Goal: Task Accomplishment & Management: Use online tool/utility

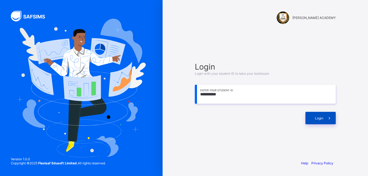
type input "**********"
click at [311, 117] on div "Login" at bounding box center [321, 118] width 30 height 12
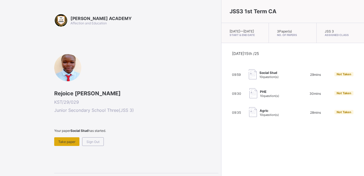
click at [69, 140] on span "Take paper" at bounding box center [66, 142] width 17 height 4
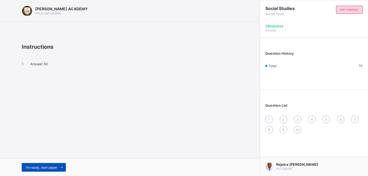
click at [48, 167] on span "I’m ready, start paper" at bounding box center [41, 168] width 31 height 4
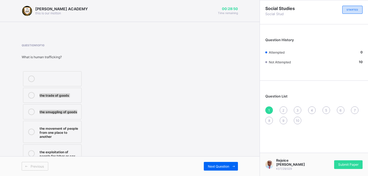
drag, startPoint x: 170, startPoint y: 106, endPoint x: 168, endPoint y: 78, distance: 28.0
click at [168, 78] on div "Question 1 of 10 What is human trafficking? the trade of goods the smuggling of…" at bounding box center [130, 104] width 216 height 120
click at [65, 131] on div "the movement of people from one place to another" at bounding box center [59, 132] width 39 height 14
click at [226, 165] on span "Next Question" at bounding box center [218, 167] width 21 height 4
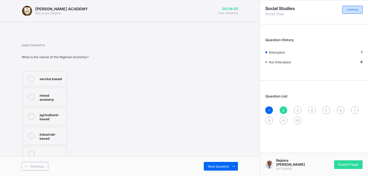
click at [48, 96] on div "mixed economy" at bounding box center [52, 96] width 25 height 9
click at [212, 167] on span "Next Question" at bounding box center [218, 167] width 21 height 4
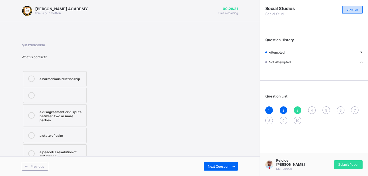
click at [68, 112] on div "a disagreement or dispute between two or more parties" at bounding box center [62, 116] width 44 height 14
click at [206, 168] on div "Next Question" at bounding box center [221, 166] width 34 height 9
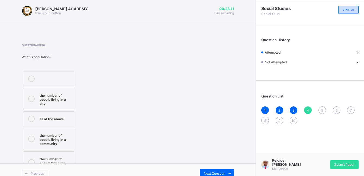
click at [59, 123] on label "all of the above" at bounding box center [48, 118] width 51 height 15
click at [220, 170] on div "Next Question" at bounding box center [217, 173] width 34 height 9
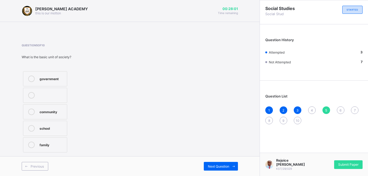
click at [52, 147] on div "family" at bounding box center [52, 145] width 25 height 7
click at [216, 164] on div "Next Question" at bounding box center [221, 166] width 34 height 9
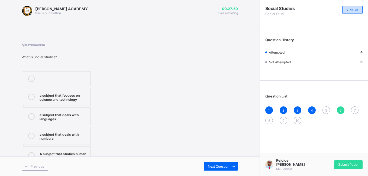
click at [68, 153] on div "A subject that studies human relationships and environment" at bounding box center [64, 155] width 48 height 9
click at [223, 166] on span "Next Question" at bounding box center [218, 167] width 21 height 4
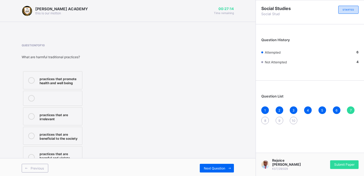
click at [72, 156] on div "practices that are harmful and violate human rights" at bounding box center [60, 158] width 40 height 14
click at [221, 168] on span "Next Question" at bounding box center [214, 168] width 21 height 4
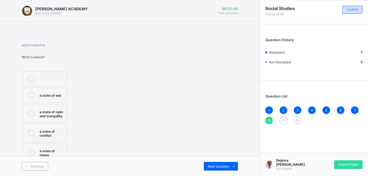
click at [49, 112] on div "a state of calm and tranquility" at bounding box center [52, 113] width 25 height 9
click at [221, 165] on span "Next Question" at bounding box center [218, 167] width 21 height 4
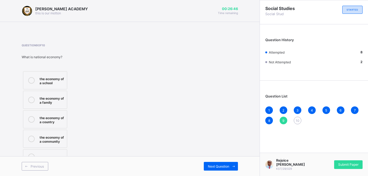
click at [59, 121] on div "the economy of a country" at bounding box center [52, 119] width 25 height 9
click at [215, 168] on span "Next Question" at bounding box center [218, 167] width 21 height 4
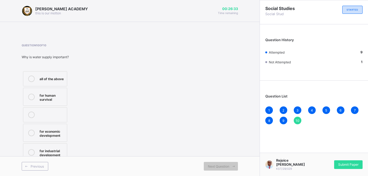
click at [56, 80] on div "all of the above" at bounding box center [52, 78] width 25 height 5
click at [229, 167] on span "Next Question" at bounding box center [218, 167] width 21 height 4
click at [47, 75] on label "all of the above" at bounding box center [45, 78] width 44 height 15
click at [341, 165] on span "Submit Paper" at bounding box center [348, 165] width 20 height 4
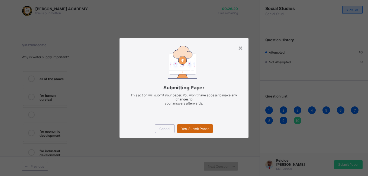
click at [203, 128] on span "Yes, Submit Paper" at bounding box center [194, 129] width 27 height 4
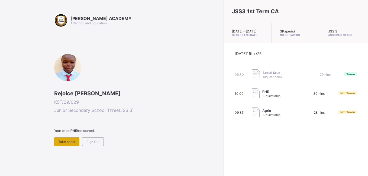
click at [65, 139] on div "Take paper" at bounding box center [66, 141] width 25 height 9
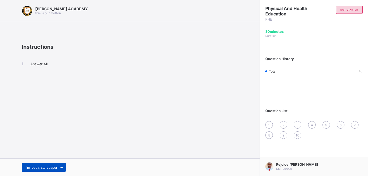
click at [45, 168] on span "I’m ready, start paper" at bounding box center [41, 168] width 31 height 4
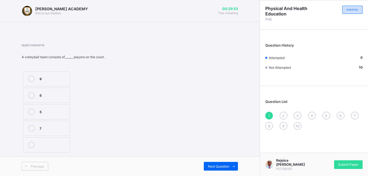
click at [45, 91] on label "6" at bounding box center [46, 95] width 47 height 15
click at [213, 164] on div "Next Question" at bounding box center [221, 166] width 34 height 9
click at [43, 109] on div "tip" at bounding box center [52, 111] width 25 height 5
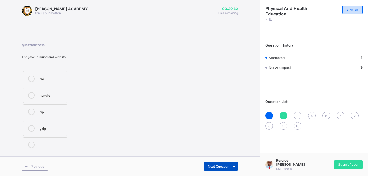
click at [228, 165] on span "Next Question" at bounding box center [218, 167] width 21 height 4
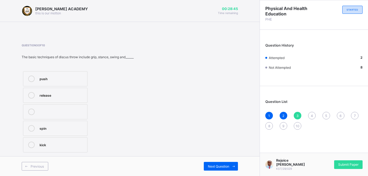
click at [66, 92] on label "release" at bounding box center [55, 95] width 65 height 15
click at [210, 163] on div "Next Question" at bounding box center [221, 166] width 34 height 9
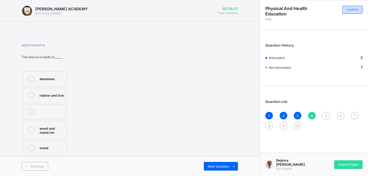
click at [58, 129] on div "wood and metal rim" at bounding box center [52, 129] width 25 height 9
click at [219, 163] on div "Next Question" at bounding box center [221, 166] width 34 height 9
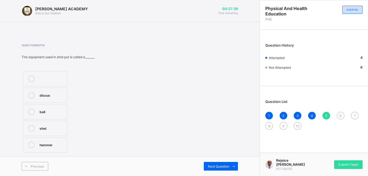
click at [55, 116] on label "ball" at bounding box center [45, 111] width 44 height 15
click at [218, 167] on span "Next Question" at bounding box center [218, 167] width 21 height 4
click at [56, 96] on div "jump-up" at bounding box center [52, 94] width 25 height 5
click at [207, 166] on div "Next Question" at bounding box center [221, 166] width 34 height 9
click at [56, 130] on div "one hand" at bounding box center [52, 127] width 25 height 5
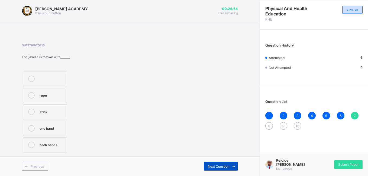
click at [230, 164] on span at bounding box center [233, 166] width 9 height 9
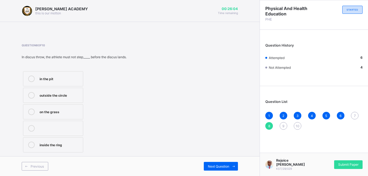
click at [73, 96] on div "outside the circle" at bounding box center [60, 94] width 41 height 5
click at [223, 165] on span "Next Question" at bounding box center [218, 167] width 21 height 4
click at [66, 112] on div "2.5" at bounding box center [59, 111] width 38 height 5
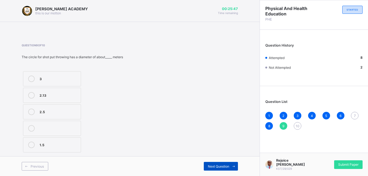
click at [218, 165] on span "Next Question" at bounding box center [218, 167] width 21 height 4
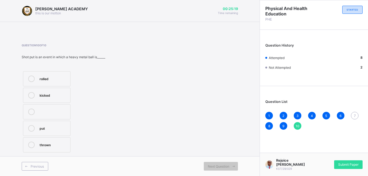
click at [56, 144] on div "thrown" at bounding box center [54, 144] width 28 height 5
click at [60, 146] on div "thrown" at bounding box center [54, 144] width 28 height 5
click at [355, 115] on span "7" at bounding box center [355, 116] width 2 height 4
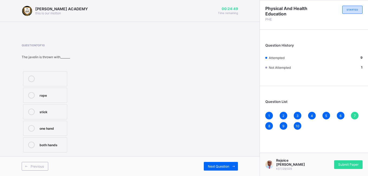
click at [53, 125] on label "one hand" at bounding box center [45, 128] width 44 height 15
click at [214, 167] on span "Next Question" at bounding box center [218, 167] width 21 height 4
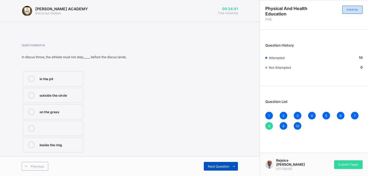
click at [218, 167] on span "Next Question" at bounding box center [218, 167] width 21 height 4
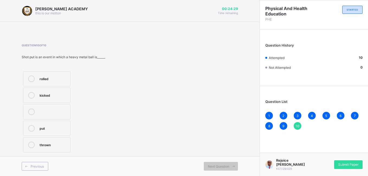
click at [47, 147] on div "thrown" at bounding box center [54, 144] width 28 height 5
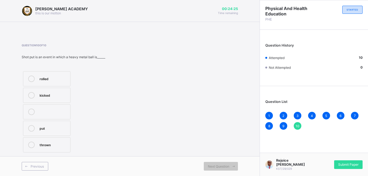
drag, startPoint x: 47, startPoint y: 147, endPoint x: 96, endPoint y: 133, distance: 50.5
click at [96, 133] on div "rolled kicked put thrown" at bounding box center [63, 112] width 83 height 84
click at [57, 145] on div "thrown" at bounding box center [54, 144] width 28 height 5
click at [351, 166] on span "Submit Paper" at bounding box center [348, 165] width 20 height 4
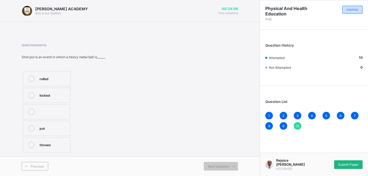
click at [0, 0] on div "× Submitting Paper This action will submit your paper. You won't have access to…" at bounding box center [0, 0] width 0 height 0
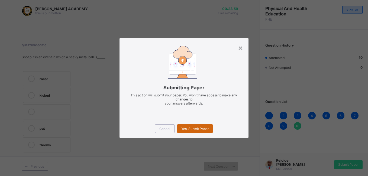
click at [204, 128] on span "Yes, Submit Paper" at bounding box center [194, 129] width 27 height 4
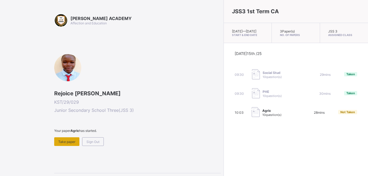
click at [72, 142] on span "Take paper" at bounding box center [66, 142] width 17 height 4
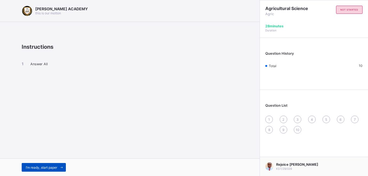
click at [43, 166] on span "I’m ready, start paper" at bounding box center [41, 168] width 31 height 4
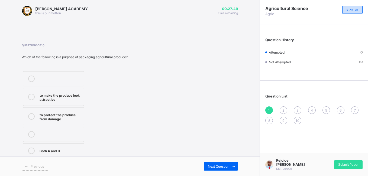
click at [61, 148] on div "Both A and B" at bounding box center [60, 150] width 41 height 5
click at [213, 164] on div "Next Question" at bounding box center [221, 166] width 34 height 9
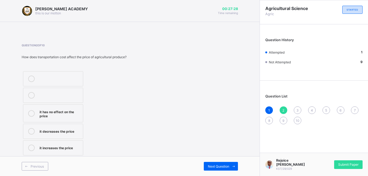
click at [70, 144] on label "it increases the price" at bounding box center [53, 147] width 60 height 15
click at [213, 165] on span "Next Question" at bounding box center [218, 167] width 21 height 4
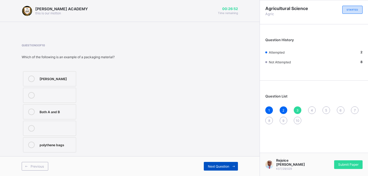
click at [213, 167] on span "Next Question" at bounding box center [218, 167] width 21 height 4
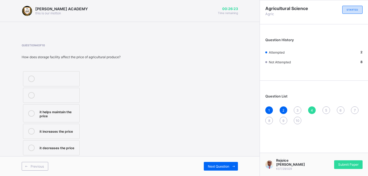
click at [60, 131] on div "it increases the price" at bounding box center [58, 130] width 37 height 5
click at [214, 167] on span "Next Question" at bounding box center [218, 167] width 21 height 4
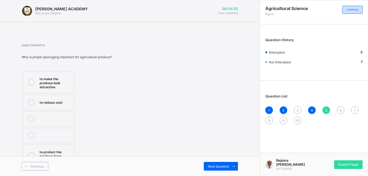
click at [48, 81] on div "to make the produce look attractive" at bounding box center [56, 83] width 32 height 14
click at [218, 165] on span "Next Question" at bounding box center [218, 167] width 21 height 4
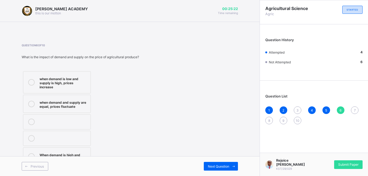
click at [43, 76] on div "when demand is low and supply is high, prices increase" at bounding box center [64, 83] width 48 height 14
click at [216, 166] on span "Next Question" at bounding box center [218, 167] width 21 height 4
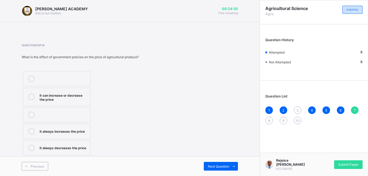
click at [80, 102] on label "it can increase or decrease the price" at bounding box center [56, 97] width 67 height 18
click at [221, 164] on div "Next Question" at bounding box center [221, 166] width 34 height 9
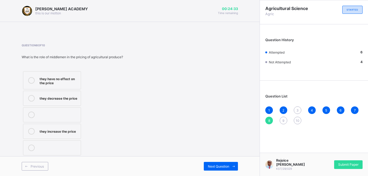
click at [69, 97] on div "they decrease the price" at bounding box center [59, 97] width 38 height 5
click at [221, 165] on span "Next Question" at bounding box center [218, 167] width 21 height 4
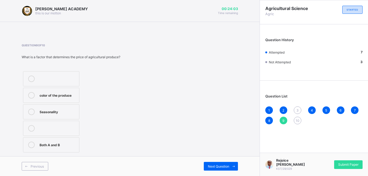
click at [67, 109] on div "Seasonality" at bounding box center [58, 111] width 37 height 5
click at [225, 165] on span "Next Question" at bounding box center [218, 167] width 21 height 4
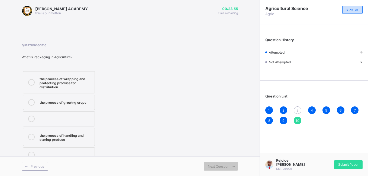
click at [69, 81] on div "the process of wrapping and protecting produce for distribution" at bounding box center [66, 83] width 52 height 14
click at [292, 111] on div "1 2 3 4 5 6 7 8 9 10" at bounding box center [313, 116] width 97 height 18
drag, startPoint x: 292, startPoint y: 111, endPoint x: 298, endPoint y: 110, distance: 6.1
click at [298, 110] on div "1 2 3 4 5 6 7 8 9 10" at bounding box center [313, 116] width 97 height 18
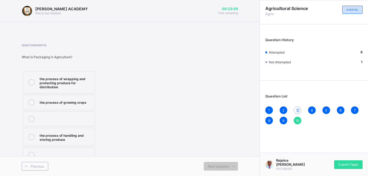
click at [298, 110] on span "3" at bounding box center [298, 110] width 2 height 4
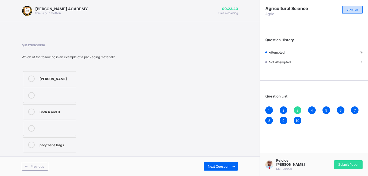
click at [64, 115] on label "Both A and B" at bounding box center [49, 111] width 53 height 15
click at [219, 166] on span "Next Question" at bounding box center [218, 167] width 21 height 4
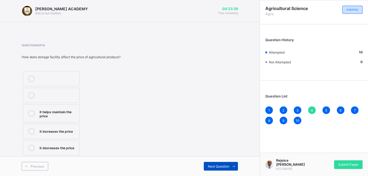
click at [220, 167] on span "Next Question" at bounding box center [218, 167] width 21 height 4
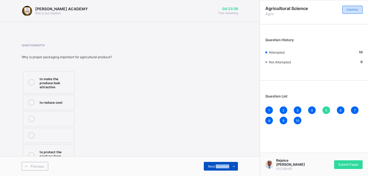
click at [220, 167] on span "Next Question" at bounding box center [218, 167] width 21 height 4
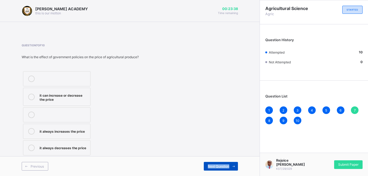
click at [220, 167] on span "Next Question" at bounding box center [218, 167] width 21 height 4
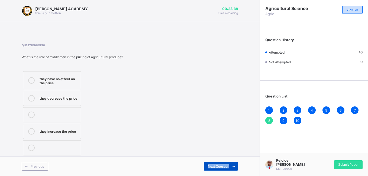
click at [220, 167] on span "Next Question" at bounding box center [218, 167] width 21 height 4
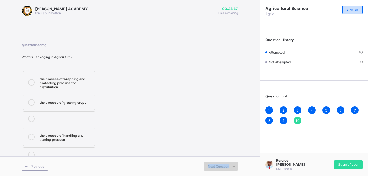
click at [220, 167] on span "Next Question" at bounding box center [218, 167] width 21 height 4
click at [345, 164] on span "Submit Paper" at bounding box center [348, 165] width 20 height 4
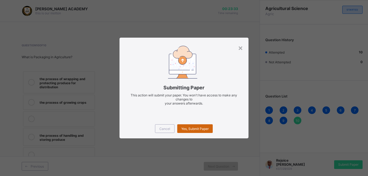
click at [197, 129] on span "Yes, Submit Paper" at bounding box center [194, 129] width 27 height 4
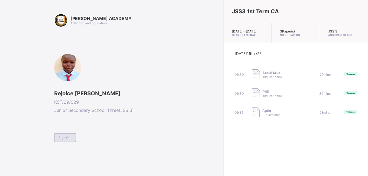
click at [67, 138] on span "Sign Out" at bounding box center [65, 138] width 13 height 4
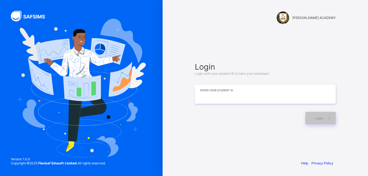
click at [218, 93] on input at bounding box center [265, 94] width 141 height 19
click at [361, 36] on div "[PERSON_NAME] ACADEMY Login Login with your student ID to take your test/exam E…" at bounding box center [265, 88] width 205 height 176
click at [216, 95] on input at bounding box center [265, 94] width 141 height 19
type input "*********"
click at [323, 114] on div "Login" at bounding box center [321, 118] width 30 height 12
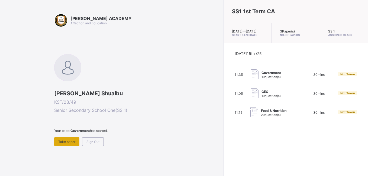
click at [67, 143] on span "Take paper" at bounding box center [66, 142] width 17 height 4
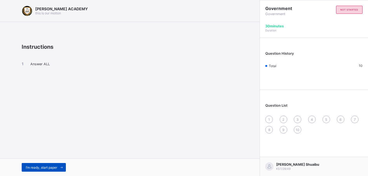
click at [50, 168] on span "I’m ready, start paper" at bounding box center [41, 168] width 31 height 4
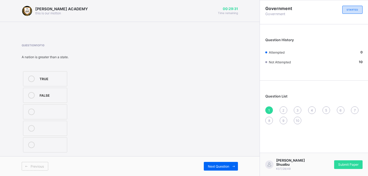
click at [34, 82] on div at bounding box center [31, 79] width 11 height 7
click at [356, 167] on span "Submit Paper" at bounding box center [348, 165] width 20 height 4
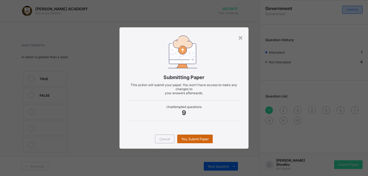
click at [204, 138] on span "Yes, Submit Paper" at bounding box center [194, 139] width 27 height 4
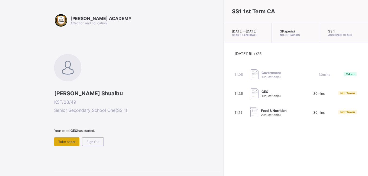
click at [74, 144] on span "Take paper" at bounding box center [66, 142] width 17 height 4
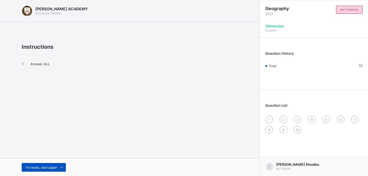
click at [56, 168] on span "I’m ready, start paper" at bounding box center [41, 168] width 31 height 4
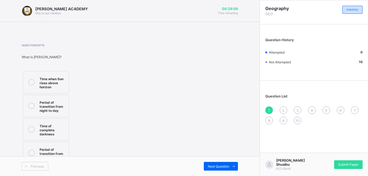
click at [34, 82] on icon at bounding box center [31, 82] width 7 height 7
click at [216, 166] on span "Next Question" at bounding box center [218, 167] width 21 height 4
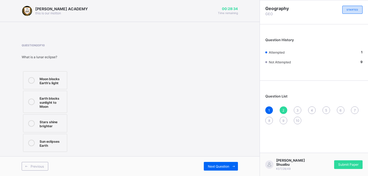
click at [65, 79] on label "Moon blocks Earth's light" at bounding box center [45, 80] width 44 height 18
click at [229, 167] on span "Next Question" at bounding box center [218, 167] width 21 height 4
click at [47, 99] on div "Moon blocks Sun's light to Earth" at bounding box center [52, 102] width 25 height 14
click at [214, 166] on span "Next Question" at bounding box center [218, 167] width 21 height 4
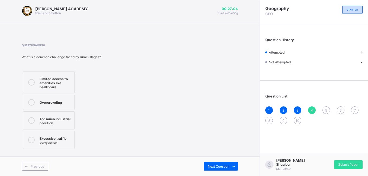
click at [61, 78] on div "Limited access to amenities like healthcare" at bounding box center [56, 83] width 32 height 14
click at [236, 164] on span at bounding box center [233, 166] width 9 height 9
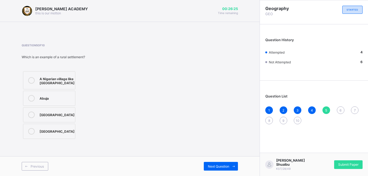
click at [62, 85] on div "A Nigerian village like [GEOGRAPHIC_DATA]" at bounding box center [57, 80] width 35 height 9
click at [224, 164] on div "Next Question" at bounding box center [221, 166] width 34 height 9
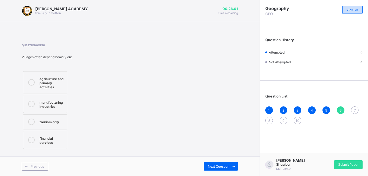
click at [62, 73] on label "agriculture and primary activities" at bounding box center [45, 82] width 44 height 22
click at [232, 166] on icon at bounding box center [234, 167] width 4 height 4
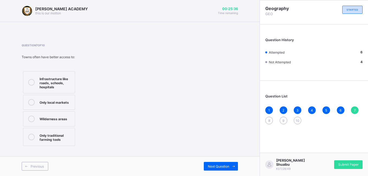
click at [65, 85] on div "Infrastructure like roads, schools, hospitals" at bounding box center [56, 83] width 33 height 14
click at [207, 167] on div "Next Question" at bounding box center [221, 166] width 34 height 9
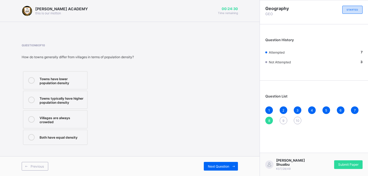
click at [87, 81] on label "Towns have lower population density" at bounding box center [55, 80] width 65 height 18
click at [229, 168] on span "Next Question" at bounding box center [218, 167] width 21 height 4
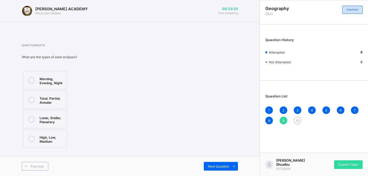
click at [60, 82] on div "Morning, Evening, Night" at bounding box center [52, 80] width 25 height 9
click at [211, 167] on span "Next Question" at bounding box center [218, 167] width 21 height 4
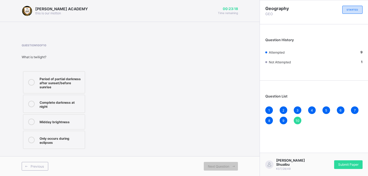
click at [78, 89] on div "Period of partial darkness after sunset/before sunrise" at bounding box center [61, 83] width 43 height 14
click at [355, 165] on span "Submit Paper" at bounding box center [348, 165] width 20 height 4
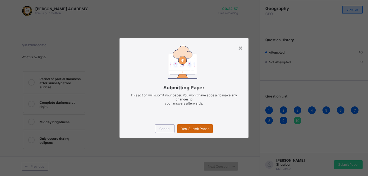
click at [198, 130] on span "Yes, Submit Paper" at bounding box center [194, 129] width 27 height 4
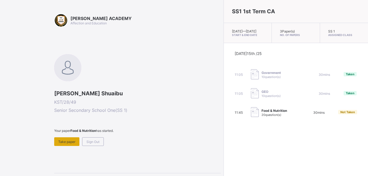
click at [66, 142] on span "Take paper" at bounding box center [66, 142] width 17 height 4
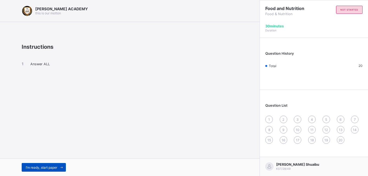
click at [56, 166] on span "I’m ready, start paper" at bounding box center [41, 168] width 31 height 4
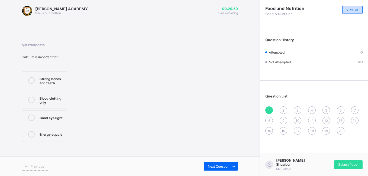
click at [59, 77] on div "Strong bones and teeth" at bounding box center [52, 80] width 25 height 9
click at [225, 167] on span "Next Question" at bounding box center [218, 167] width 21 height 4
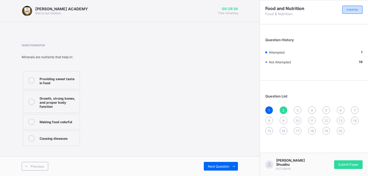
click at [70, 84] on div "Providing sweet taste in food" at bounding box center [58, 80] width 37 height 9
click at [216, 165] on span "Next Question" at bounding box center [218, 167] width 21 height 4
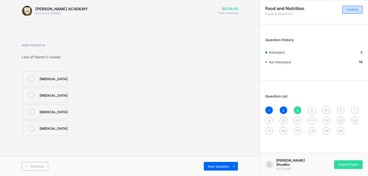
click at [64, 76] on div "[MEDICAL_DATA]" at bounding box center [54, 78] width 28 height 5
click at [213, 166] on span "Next Question" at bounding box center [218, 167] width 21 height 4
click at [60, 118] on div "Small amounts to regulate body processes" at bounding box center [56, 116] width 32 height 14
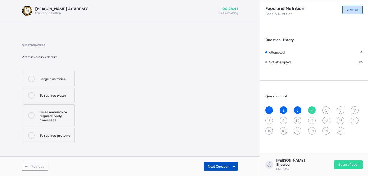
click at [227, 167] on span "Next Question" at bounding box center [218, 167] width 21 height 4
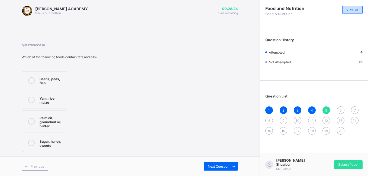
click at [49, 117] on div "Palm oil, groundnut oil, butter" at bounding box center [52, 122] width 25 height 14
click at [220, 167] on span "Next Question" at bounding box center [218, 167] width 21 height 4
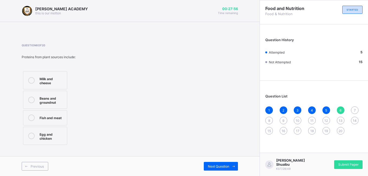
click at [66, 77] on label "Milk and cheese" at bounding box center [45, 80] width 44 height 18
click at [215, 166] on span "Next Question" at bounding box center [218, 167] width 21 height 4
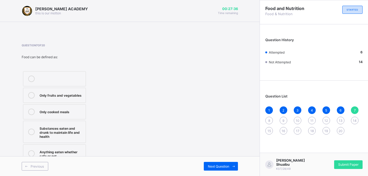
click at [75, 131] on div "Substances eaten and drunk to maintain life and health" at bounding box center [61, 132] width 43 height 14
click at [227, 166] on span "Next Question" at bounding box center [218, 167] width 21 height 4
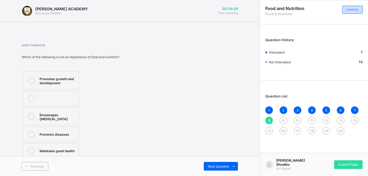
click at [353, 110] on div "7" at bounding box center [355, 111] width 8 height 8
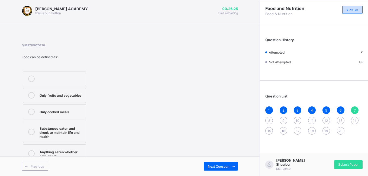
click at [270, 119] on span "8" at bounding box center [269, 121] width 2 height 4
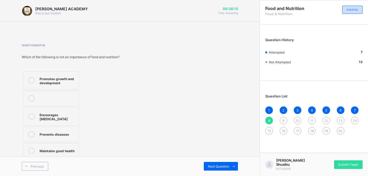
click at [75, 118] on div "Encourages [MEDICAL_DATA]" at bounding box center [58, 116] width 37 height 9
click at [221, 166] on span "Next Question" at bounding box center [218, 167] width 21 height 4
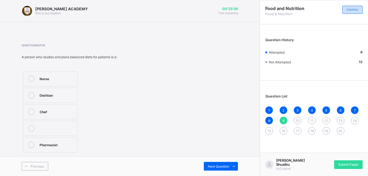
click at [168, 126] on div "Question 9 of 20 A person who studies and plans balanced diets for patients is …" at bounding box center [130, 99] width 216 height 110
click at [62, 94] on div "Dietitian" at bounding box center [57, 94] width 35 height 5
click at [214, 165] on span "Next Question" at bounding box center [218, 167] width 21 height 4
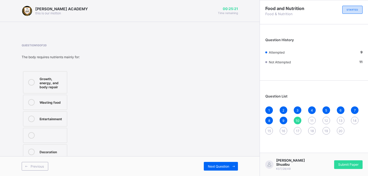
click at [57, 82] on div "Growth, energy, and body repair" at bounding box center [52, 83] width 25 height 14
click at [220, 168] on span "Next Question" at bounding box center [218, 167] width 21 height 4
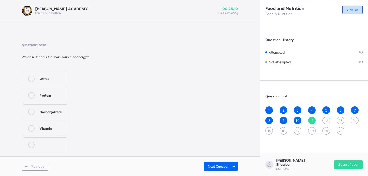
click at [58, 114] on div "Carbohydrate" at bounding box center [52, 111] width 25 height 5
click at [227, 167] on span "Next Question" at bounding box center [218, 167] width 21 height 4
click at [63, 107] on label "Beans" at bounding box center [45, 111] width 44 height 15
click at [216, 163] on div "Next Question" at bounding box center [221, 166] width 34 height 9
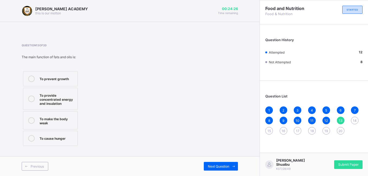
click at [69, 83] on label "To prevent growth" at bounding box center [50, 78] width 55 height 15
click at [216, 166] on span "Next Question" at bounding box center [218, 167] width 21 height 4
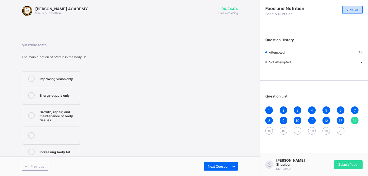
click at [73, 123] on label "Growth, repair, and maintenance of body tissues" at bounding box center [51, 115] width 57 height 22
click at [226, 163] on div "Next Question" at bounding box center [221, 166] width 34 height 9
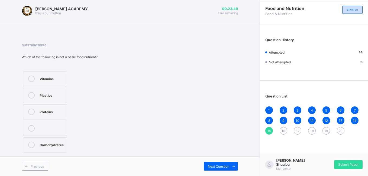
click at [60, 92] on label "Plastics" at bounding box center [45, 95] width 44 height 15
click at [214, 168] on span "Next Question" at bounding box center [218, 167] width 21 height 4
click at [63, 147] on div "Driving" at bounding box center [58, 145] width 36 height 7
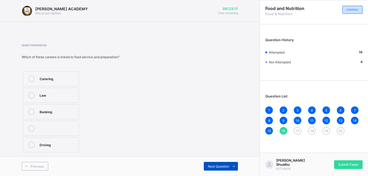
click at [211, 165] on span "Next Question" at bounding box center [218, 167] width 21 height 4
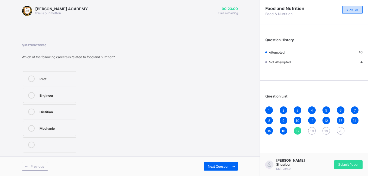
click at [71, 127] on div "Mechanic" at bounding box center [57, 127] width 34 height 5
click at [211, 166] on span "Next Question" at bounding box center [218, 167] width 21 height 4
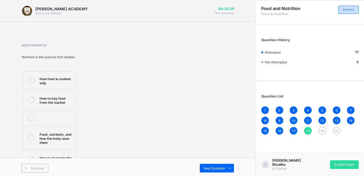
click at [49, 137] on div "Food, nutrients, and how the body uses them" at bounding box center [57, 138] width 34 height 14
click at [231, 166] on span at bounding box center [229, 168] width 9 height 9
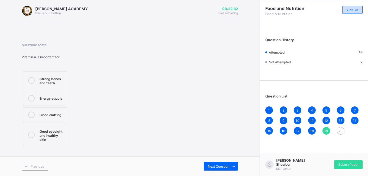
click at [313, 130] on span "18" at bounding box center [312, 131] width 4 height 4
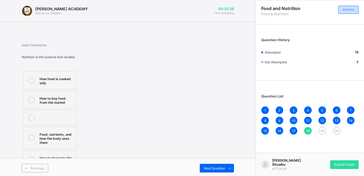
click at [324, 130] on span "19" at bounding box center [322, 131] width 4 height 4
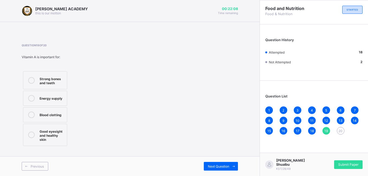
click at [65, 94] on label "Energy supply" at bounding box center [45, 98] width 44 height 15
click at [226, 166] on span "Next Question" at bounding box center [218, 167] width 21 height 4
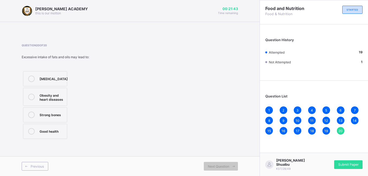
click at [58, 93] on div "Obesity and heart diseases" at bounding box center [52, 96] width 25 height 9
click at [328, 131] on span "19" at bounding box center [326, 131] width 4 height 4
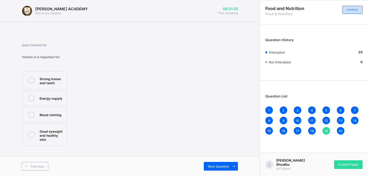
click at [56, 135] on div "Good eyesight and healthy skin" at bounding box center [52, 135] width 25 height 14
click at [213, 166] on span "Next Question" at bounding box center [218, 167] width 21 height 4
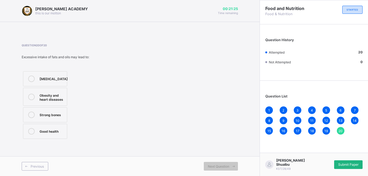
click at [349, 166] on span "Submit Paper" at bounding box center [348, 165] width 20 height 4
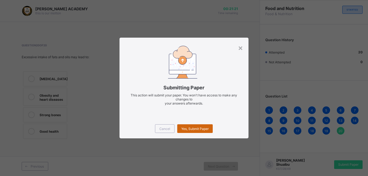
click at [201, 126] on div "Yes, Submit Paper" at bounding box center [195, 128] width 36 height 9
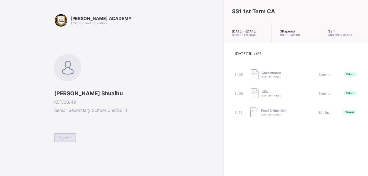
click at [70, 139] on span "Sign Out" at bounding box center [65, 138] width 13 height 4
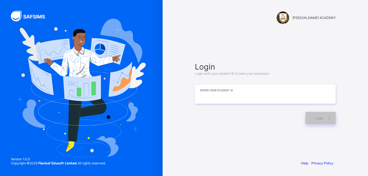
click at [206, 101] on input at bounding box center [265, 94] width 141 height 19
click at [329, 116] on icon at bounding box center [330, 118] width 6 height 5
click at [315, 118] on span "Login" at bounding box center [319, 118] width 8 height 4
click at [213, 95] on input "**********" at bounding box center [265, 94] width 141 height 19
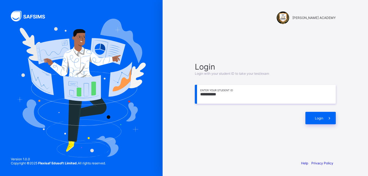
click at [211, 95] on input "**********" at bounding box center [265, 94] width 141 height 19
type input "*********"
click at [330, 119] on icon at bounding box center [330, 118] width 6 height 5
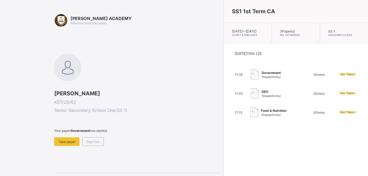
click at [251, 97] on div "GEO 10 question(s)" at bounding box center [275, 93] width 49 height 11
click at [70, 139] on div "Take paper" at bounding box center [66, 141] width 25 height 9
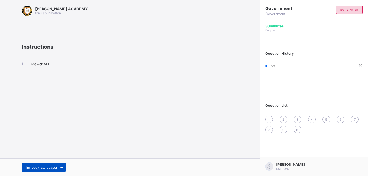
click at [53, 166] on span "I’m ready, start paper" at bounding box center [41, 168] width 31 height 4
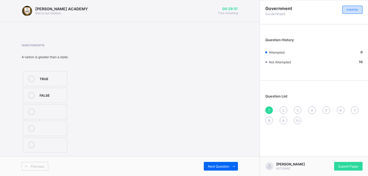
click at [30, 77] on icon at bounding box center [31, 79] width 7 height 7
click at [218, 165] on span "Next Question" at bounding box center [218, 167] width 21 height 4
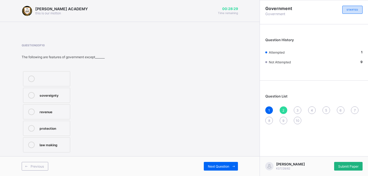
click at [346, 167] on span "Submit Paper" at bounding box center [348, 167] width 20 height 4
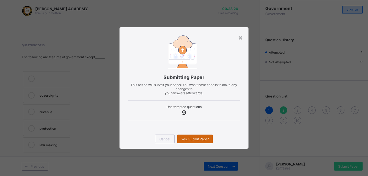
click at [195, 137] on span "Yes, Submit Paper" at bounding box center [194, 139] width 27 height 4
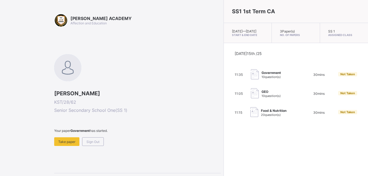
click at [251, 96] on img at bounding box center [255, 93] width 8 height 10
click at [69, 141] on span "Take paper" at bounding box center [66, 142] width 17 height 4
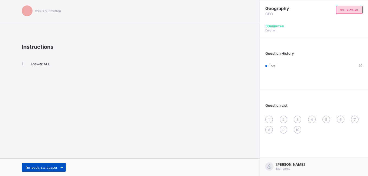
click at [44, 166] on span "I’m ready, start paper" at bounding box center [41, 168] width 31 height 4
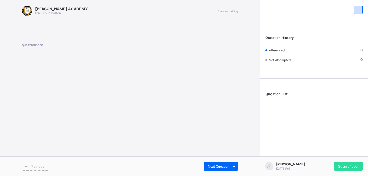
click at [31, 104] on div "[PERSON_NAME] ACADEMY this is our [PERSON_NAME] Time remaining Question 1 of 0 …" at bounding box center [130, 88] width 260 height 176
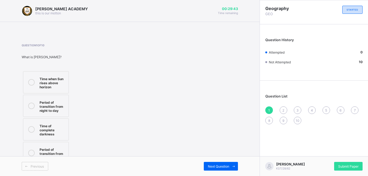
click at [30, 81] on icon at bounding box center [31, 82] width 7 height 7
click at [230, 165] on span at bounding box center [233, 166] width 9 height 9
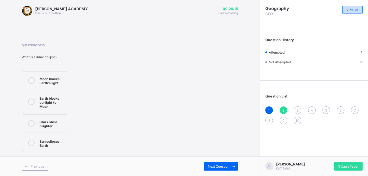
click at [33, 81] on icon at bounding box center [31, 80] width 7 height 7
click at [230, 167] on span at bounding box center [233, 166] width 9 height 9
click at [31, 81] on icon at bounding box center [31, 80] width 7 height 7
click at [224, 164] on div "Next Question" at bounding box center [221, 166] width 34 height 9
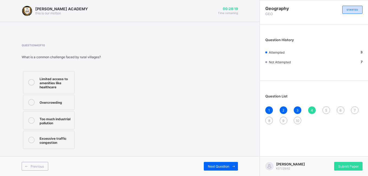
click at [35, 103] on div at bounding box center [31, 102] width 11 height 7
click at [213, 165] on span "Next Question" at bounding box center [218, 167] width 21 height 4
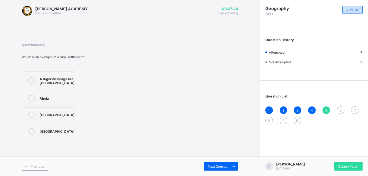
click at [31, 81] on icon at bounding box center [31, 80] width 7 height 7
click at [213, 165] on span "Next Question" at bounding box center [218, 167] width 21 height 4
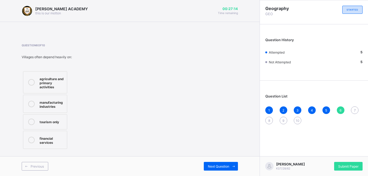
click at [30, 81] on icon at bounding box center [31, 82] width 7 height 7
click at [227, 166] on span "Next Question" at bounding box center [218, 167] width 21 height 4
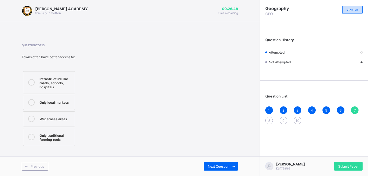
click at [268, 121] on span "8" at bounding box center [269, 121] width 2 height 4
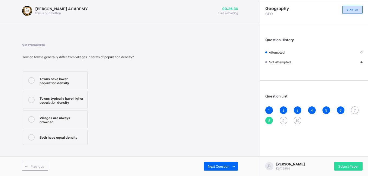
click at [296, 121] on span "10" at bounding box center [298, 121] width 4 height 4
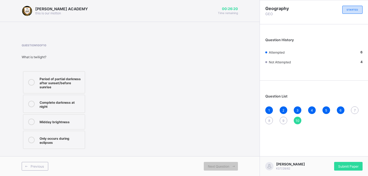
click at [31, 82] on icon at bounding box center [31, 82] width 7 height 7
click at [354, 109] on span "7" at bounding box center [355, 110] width 2 height 4
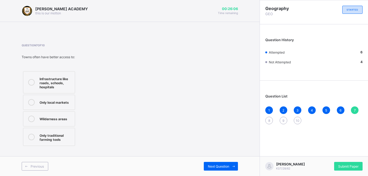
click at [30, 82] on icon at bounding box center [31, 82] width 7 height 7
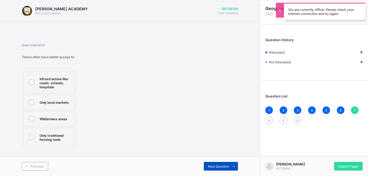
click at [216, 165] on span "Next Question" at bounding box center [218, 167] width 21 height 4
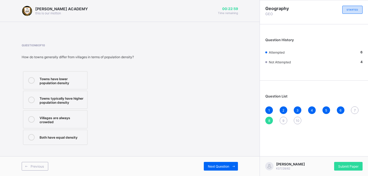
click at [212, 114] on div "Question 8 of 10 How do towns generally differ from villages in terms of popula…" at bounding box center [130, 95] width 216 height 103
click at [32, 134] on icon at bounding box center [31, 137] width 7 height 7
click at [211, 166] on span "Next Question" at bounding box center [218, 167] width 21 height 4
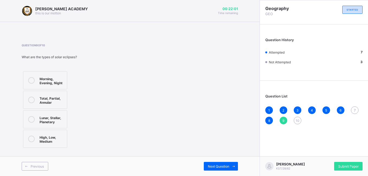
click at [31, 118] on icon at bounding box center [31, 119] width 7 height 7
click at [217, 167] on span "Next Question" at bounding box center [218, 167] width 21 height 4
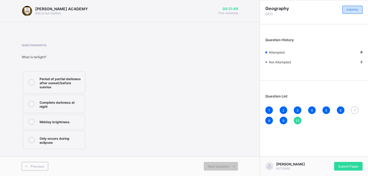
click at [355, 111] on span "7" at bounding box center [355, 110] width 2 height 4
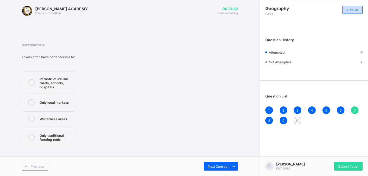
click at [33, 83] on icon at bounding box center [31, 82] width 7 height 7
click at [213, 163] on div "Next Question" at bounding box center [221, 166] width 34 height 9
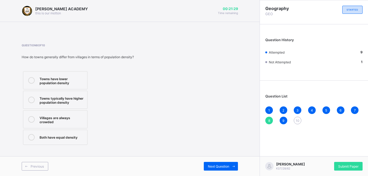
click at [299, 120] on span "10" at bounding box center [298, 121] width 4 height 4
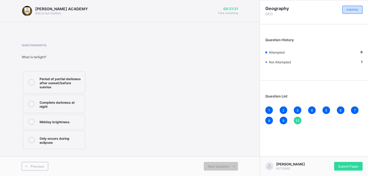
click at [31, 81] on icon at bounding box center [31, 82] width 7 height 7
click at [343, 166] on span "Submit Paper" at bounding box center [348, 167] width 20 height 4
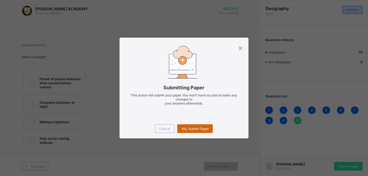
click at [198, 129] on span "Yes, Submit Paper" at bounding box center [194, 129] width 27 height 4
